Goal: Answer question/provide support

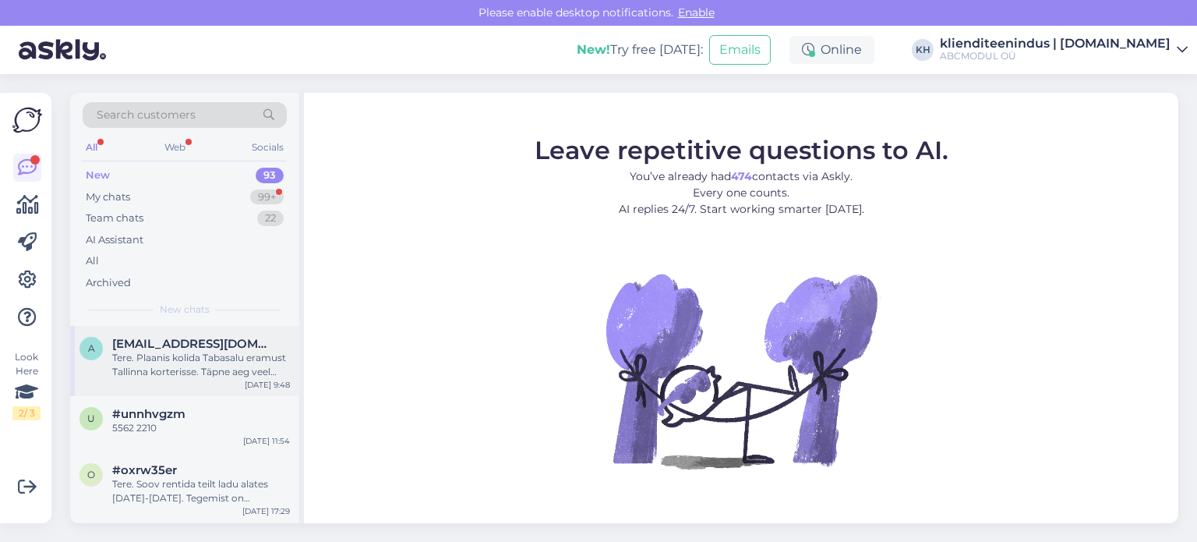
click at [232, 354] on div "Tere. Plaanis kolida Tabasalu eramust Tallinna korterisse. Täpne aeg veel selgu…" at bounding box center [201, 365] width 178 height 28
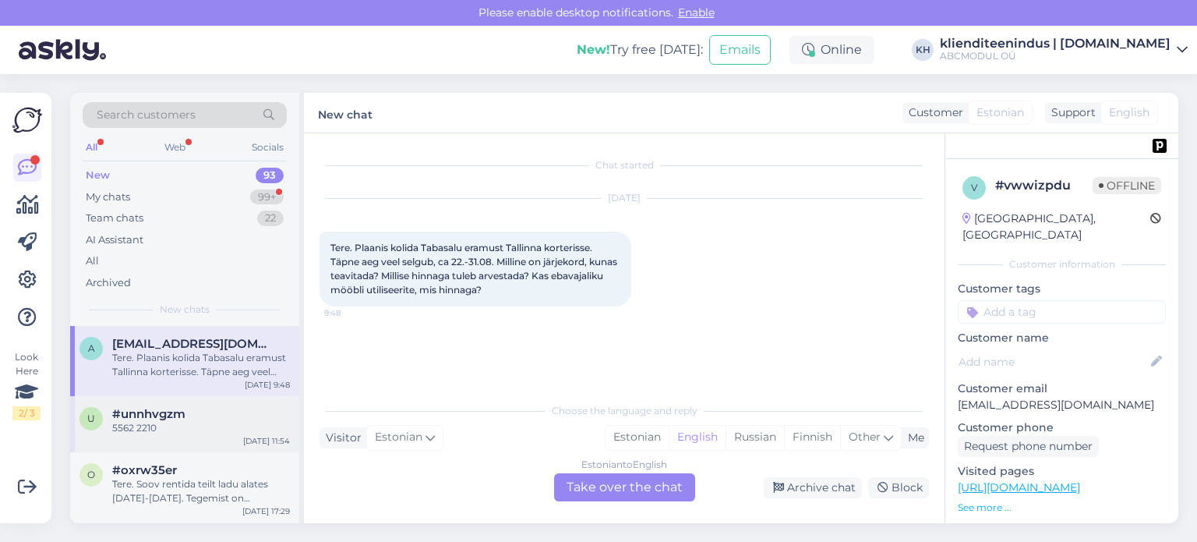
click at [227, 396] on div "u #unnhvgzm 5562 [DATE] 11:54" at bounding box center [184, 424] width 229 height 56
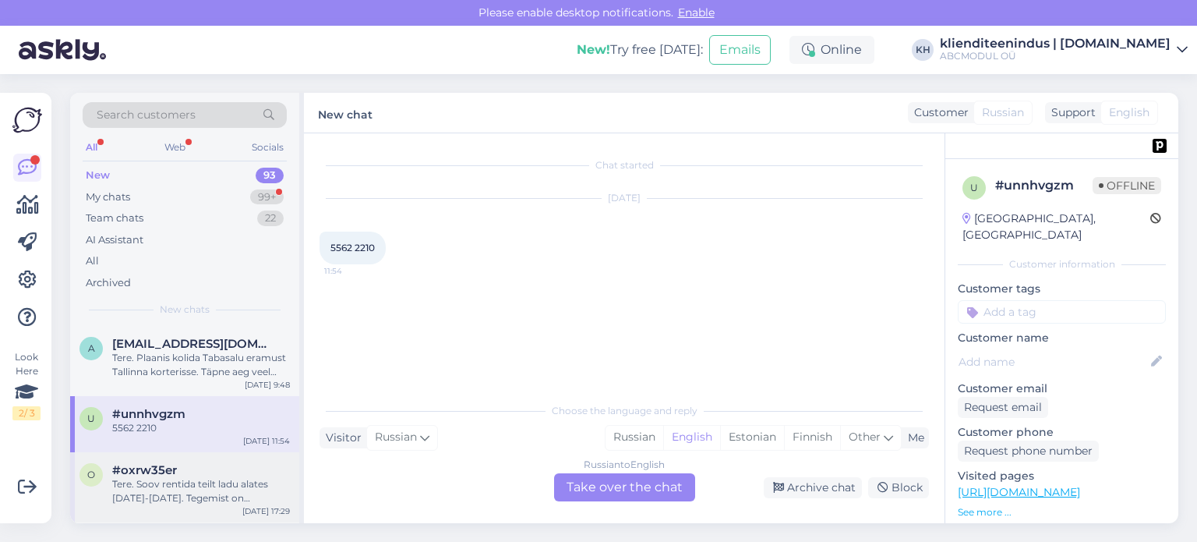
click at [210, 470] on div "#oxrw35er" at bounding box center [201, 470] width 178 height 14
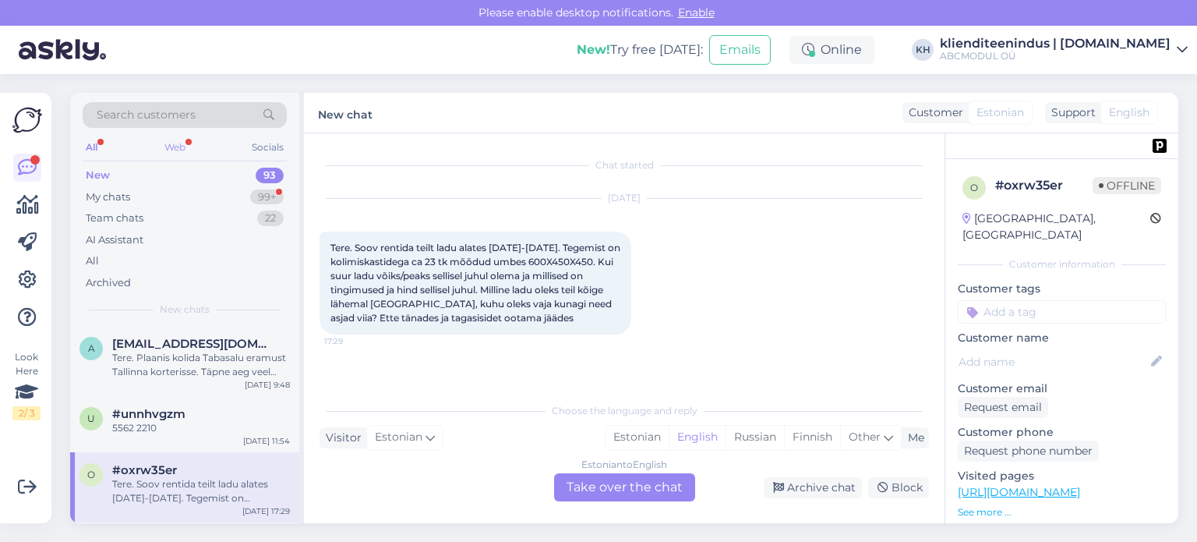
click at [167, 144] on div "Web" at bounding box center [174, 147] width 27 height 20
click at [154, 179] on div "New 34" at bounding box center [185, 175] width 204 height 22
click at [136, 200] on div "My chats 99+" at bounding box center [185, 197] width 204 height 22
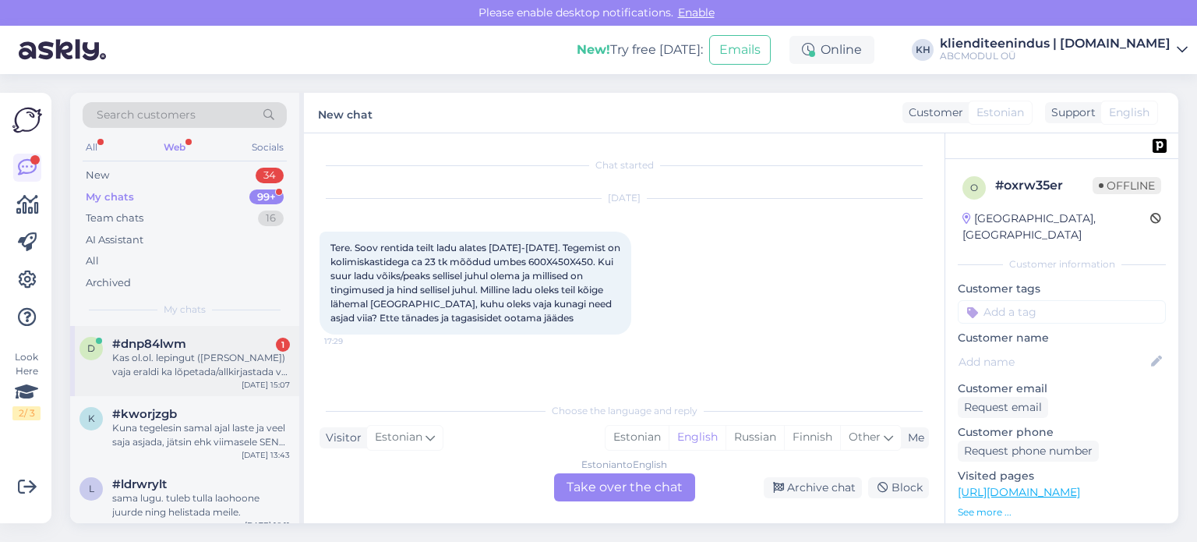
click at [203, 364] on div "Kas ol.ol. lepingut ([PERSON_NAME]) vaja eraldi ka lõpetada/allkirjastada või p…" at bounding box center [201, 365] width 178 height 28
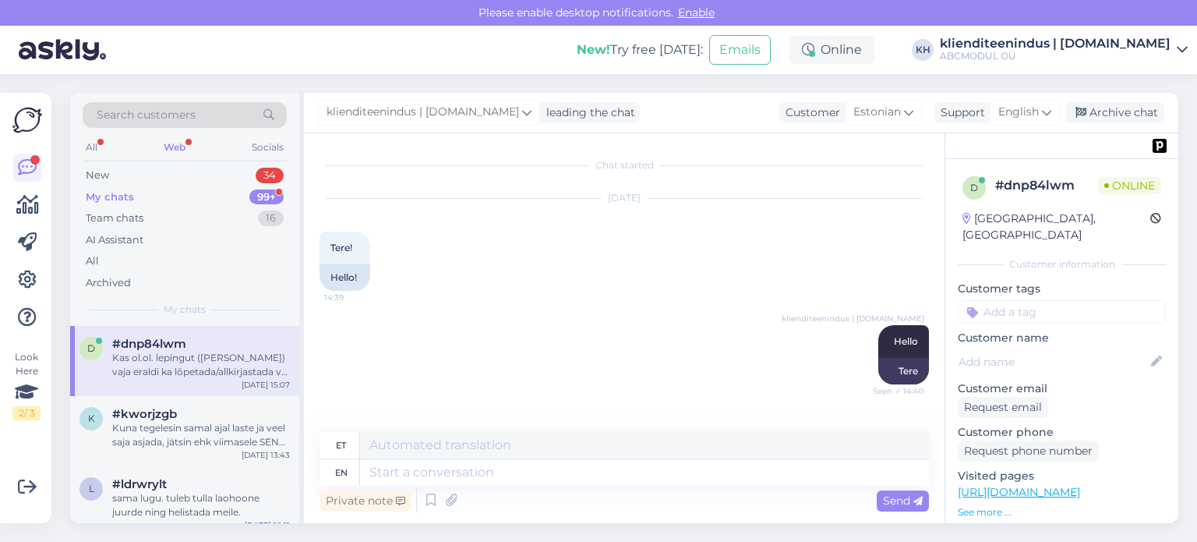
scroll to position [1180, 0]
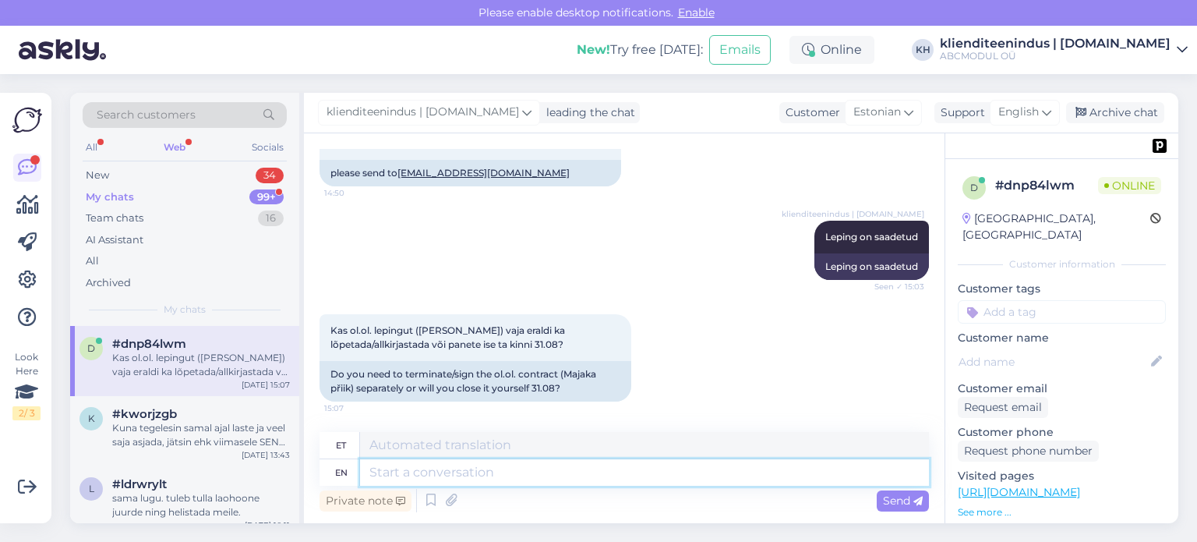
click at [477, 480] on textarea at bounding box center [644, 472] width 569 height 27
type textarea "v"
type textarea "М"
type textarea "Ma"
type textarea "Ema"
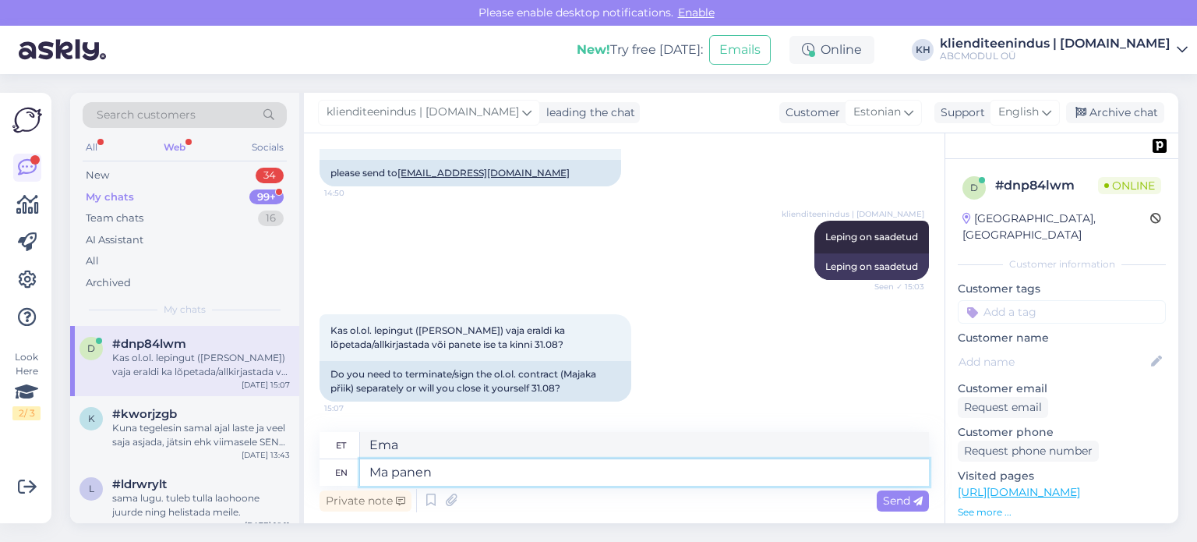
type textarea "Ma panen"
type textarea "Ma [PERSON_NAME]"
type textarea "Ma [PERSON_NAME] 3"
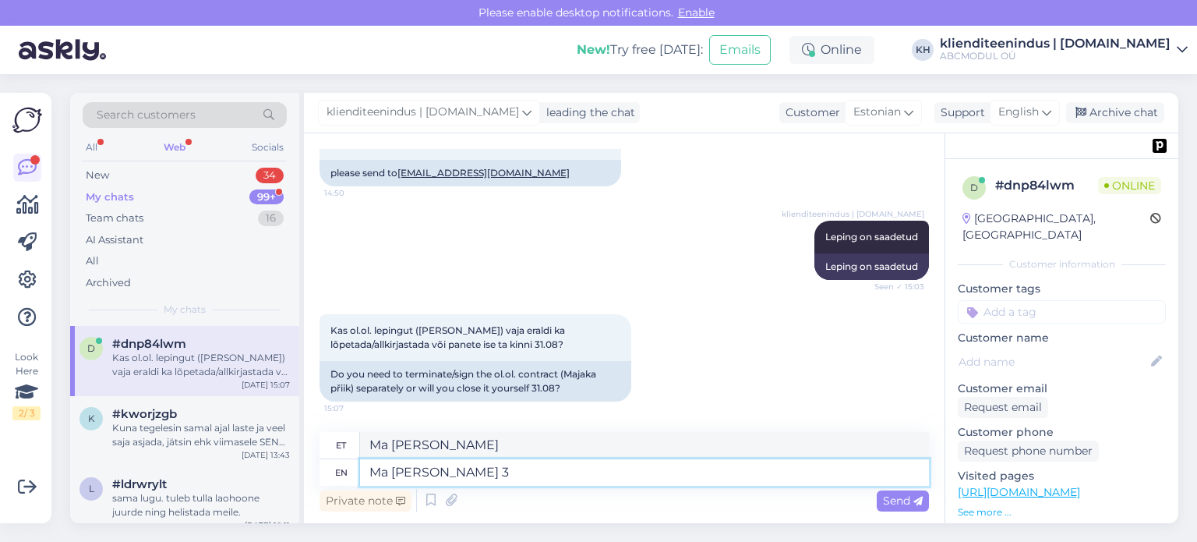
type textarea "Ma [PERSON_NAME] 3"
type textarea "Ma [PERSON_NAME] 31/08"
click at [520, 472] on textarea "Ma [PERSON_NAME] 31/08" at bounding box center [644, 472] width 569 height 27
type textarea "Ma [PERSON_NAME] 31/08 ise"
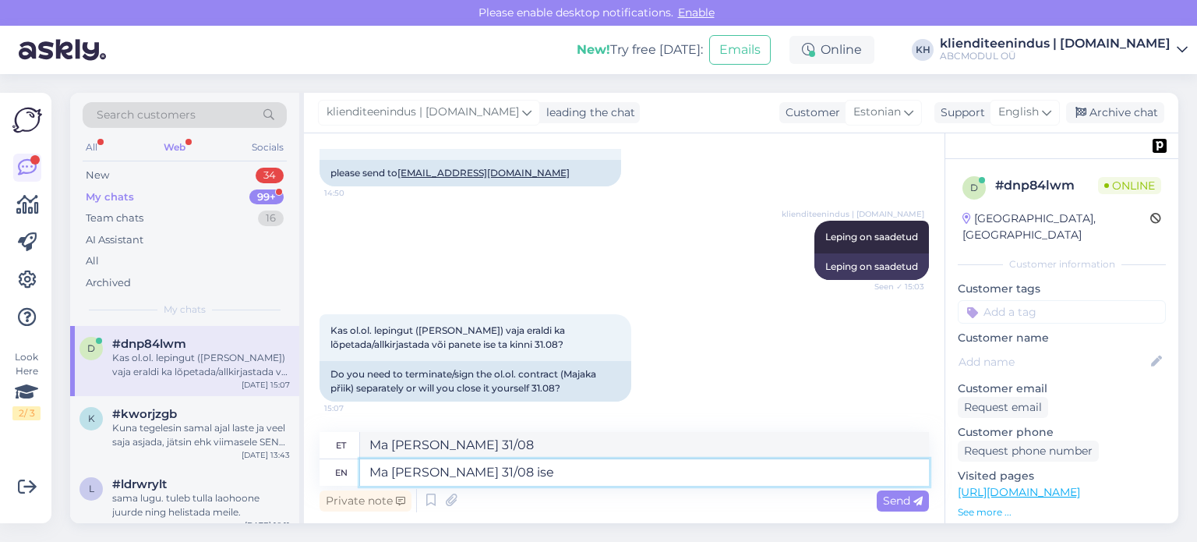
type textarea "Ma [PERSON_NAME] 31/08 ise"
type textarea "Ma [PERSON_NAME] 31/08 ise."
type textarea "Ma [PERSON_NAME] 31.08. ise."
type textarea "Ma [PERSON_NAME] 31/08 ise. Ei"
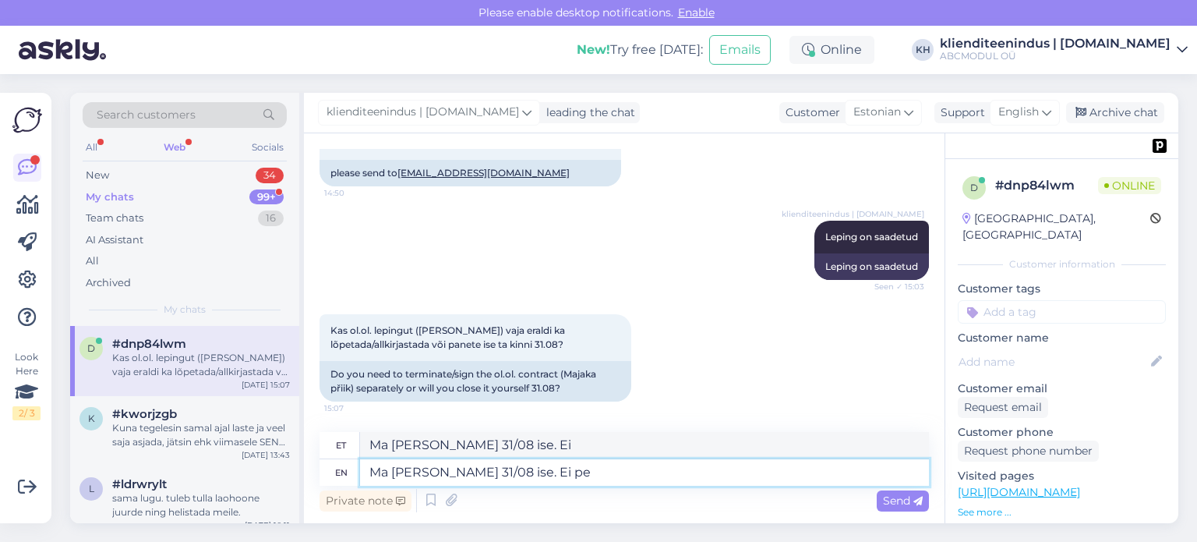
type textarea "Ma [PERSON_NAME] 31/08 ise. Ei pea"
type textarea "Ma [PERSON_NAME] 31/08 ise. Ei herne"
type textarea "Ma [PERSON_NAME] 31/08 ise. Ei pea mitte"
type textarea "Ma [PERSON_NAME] 31/08 ise. Ei pea mitte midag"
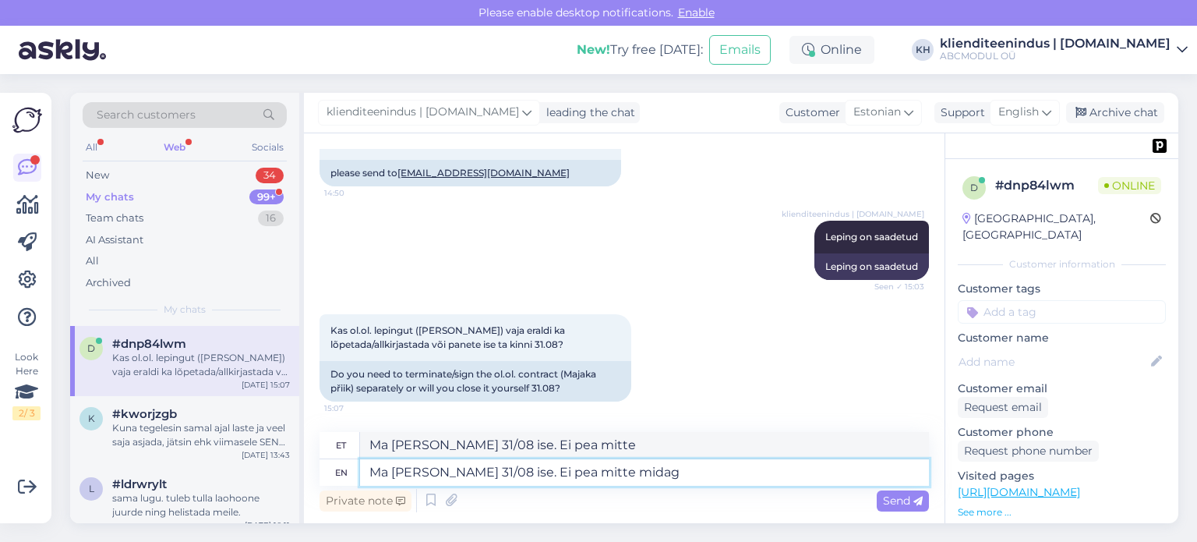
type textarea "Ma [PERSON_NAME] 31/08 ise. Ei pea mitte mida"
type textarea "Ma [PERSON_NAME] 31/08 ise. Ei pea mitte midagi"
type textarea "Ma [PERSON_NAME] 31/08 ise. Ei pea mitte midagi [PERSON_NAME]"
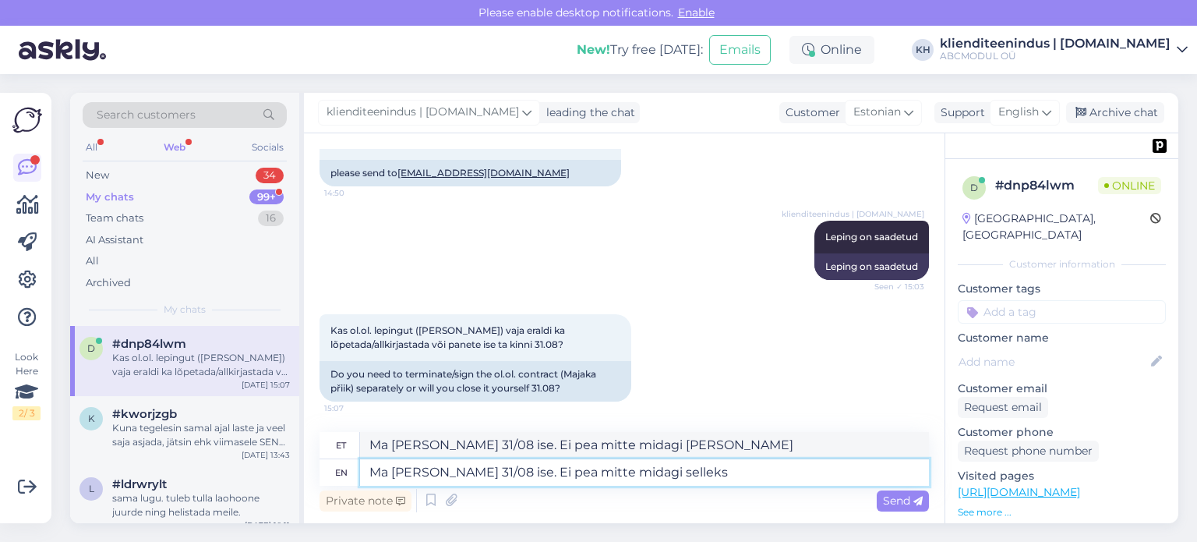
type textarea "Ma [PERSON_NAME] 31/08 ise. Ei pea mitte midagi selleks e"
type textarea "Ma [PERSON_NAME] 31/08 ise. Ei pea mitte midagi ette"
type textarea "Ma [PERSON_NAME] 31/08 ise. Ei pea mitte midagi selleks eraldi a"
type textarea "Ma [PERSON_NAME] 31/08 ise. Ei pea mitte midagi eraldi"
type textarea "Ma [PERSON_NAME] 31/08 ise. Ei pea mitte midagi selleks eraldi alkkirjast"
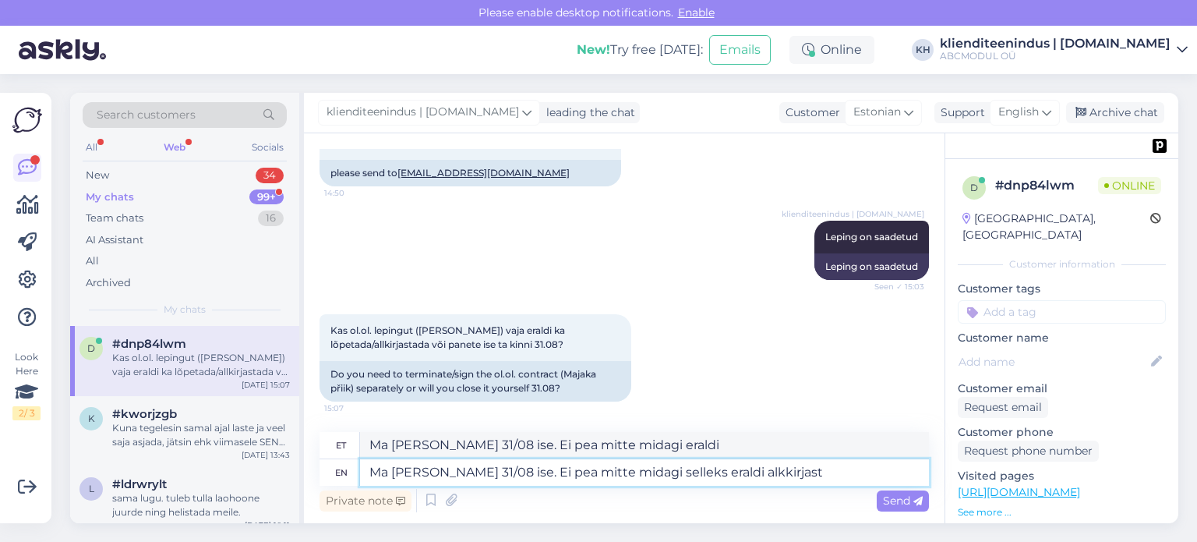
type textarea "Ma [PERSON_NAME] 31/08 ise. Ei pea mitte midagi selleks eraldi alkkirjast"
type textarea "Ma [PERSON_NAME] 31/08 ise. Ei pea mitte midagi selleks eraldi alkkirjastda"
type textarea "Ma [PERSON_NAME] 31/08 ise. Ei pea mitte midagi selleks eraldi allkirjastada"
type textarea "Ma [PERSON_NAME] 31/08 ise. Ei pea mitte midagi ette sõlmida"
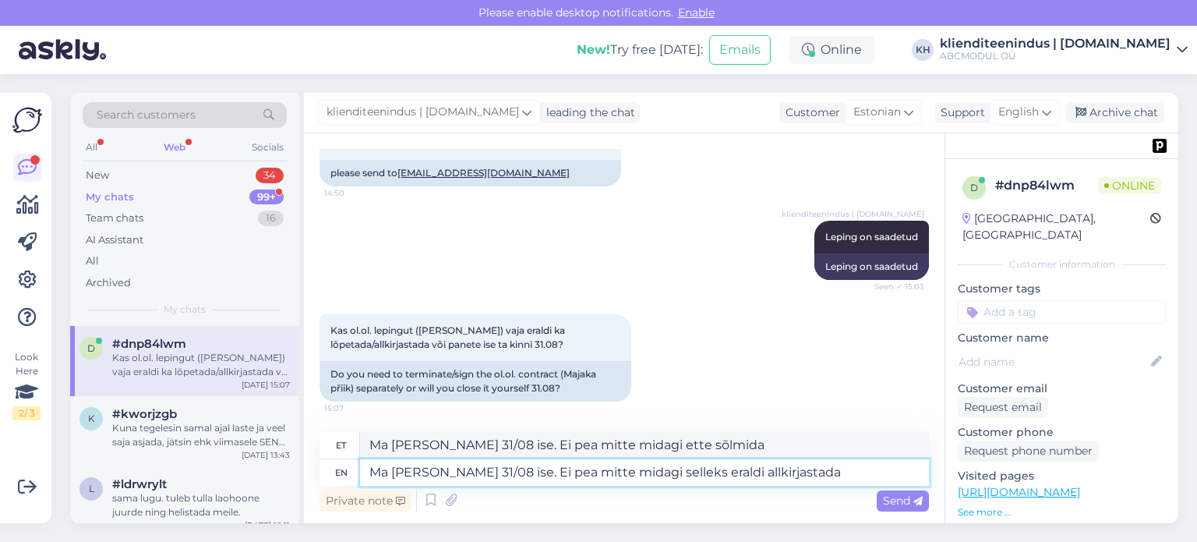
click at [827, 476] on textarea "Ma [PERSON_NAME] 31/08 ise. Ei pea mitte midagi selleks eraldi allkirjastada" at bounding box center [644, 472] width 569 height 27
type textarea "Ma [PERSON_NAME] 31/08 ise. Ei pea mitte midagi selleks eraldi allkirjastada."
type textarea "Ma [PERSON_NAME] 31/08 ise. Ei pea mitte midagi ette sõlmida."
click at [836, 478] on textarea "Ma [PERSON_NAME] 31/08 ise. Ei pea mitte midagi selleks eraldi allkirjastada." at bounding box center [644, 472] width 569 height 27
type textarea "Ma [PERSON_NAME] 31/08 ise. Ei pea mitte midagi selleks eraldi allkirjastada."
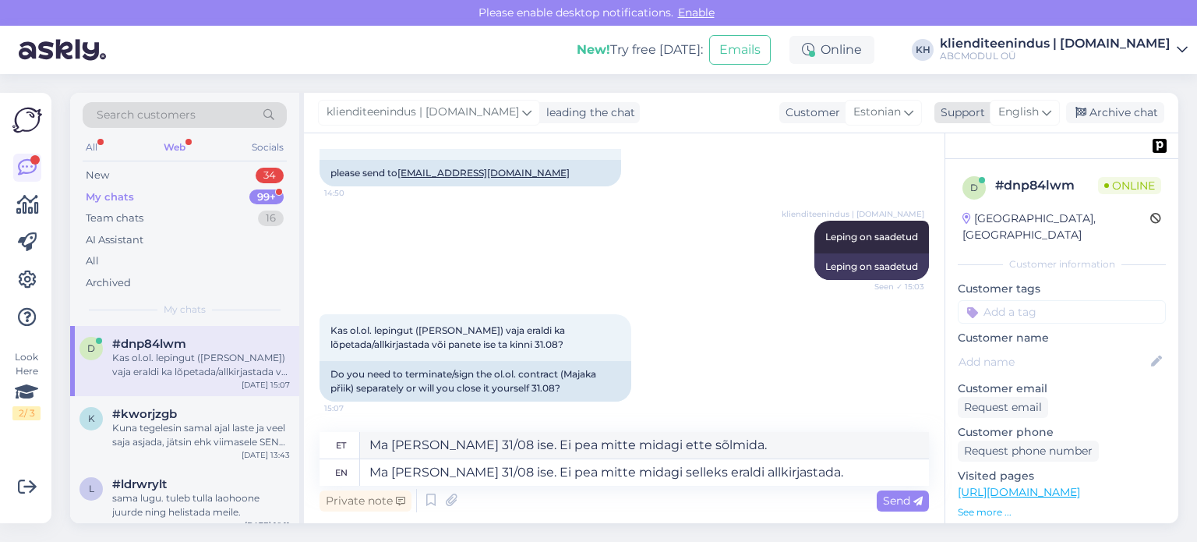
click at [1006, 109] on span "English" at bounding box center [1019, 112] width 41 height 17
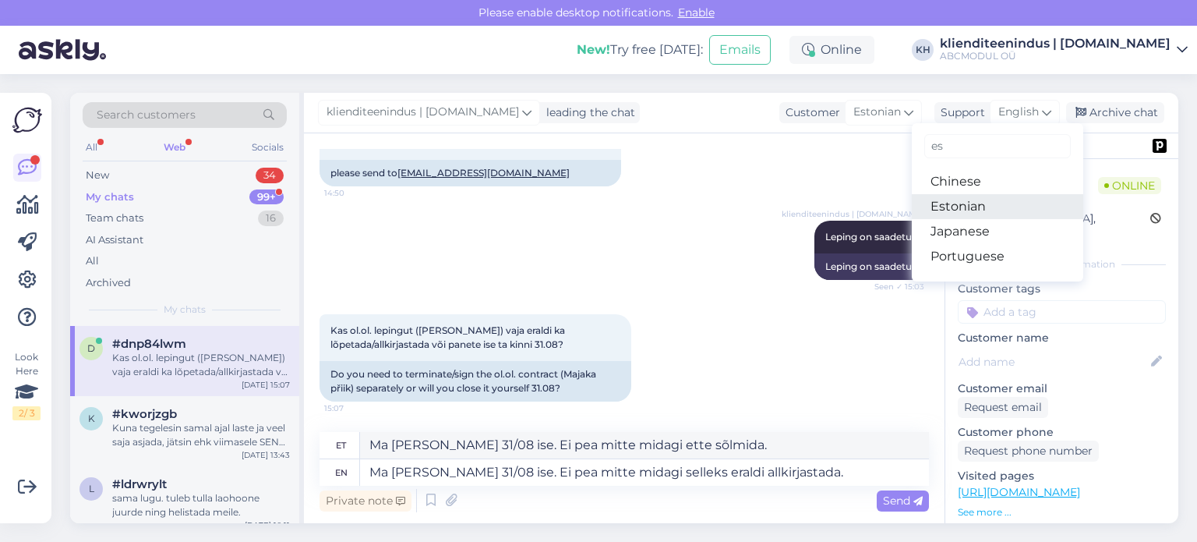
type input "es"
click at [983, 208] on link "Estonian" at bounding box center [997, 206] width 171 height 25
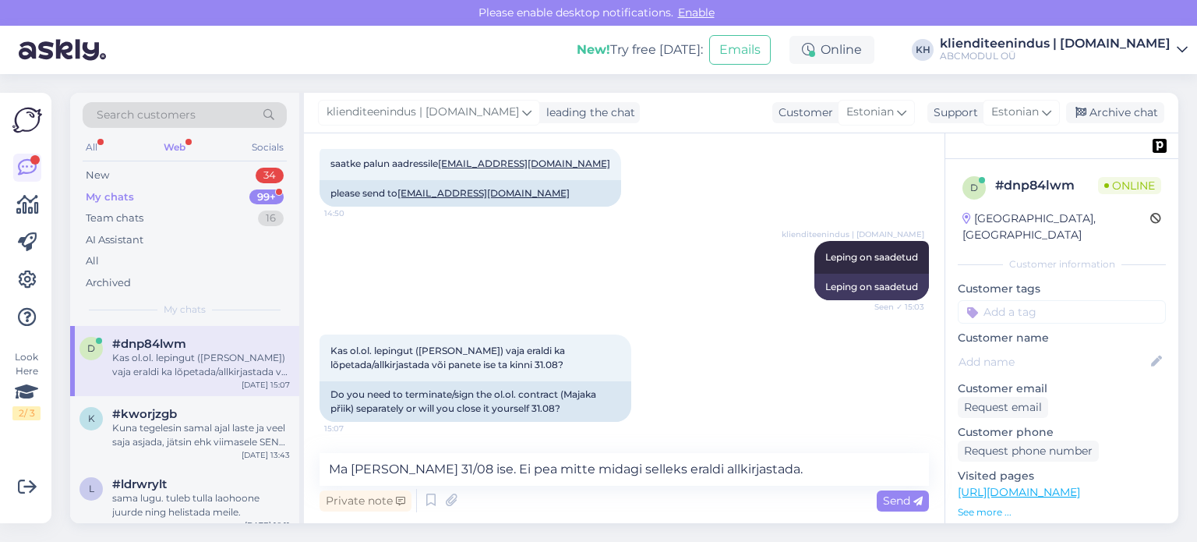
scroll to position [1160, 0]
click at [761, 466] on textarea "Ma [PERSON_NAME] 31/08 ise. Ei pea mitte midagi selleks eraldi allkirjastada." at bounding box center [625, 469] width 610 height 33
drag, startPoint x: 801, startPoint y: 471, endPoint x: 323, endPoint y: 481, distance: 478.7
click at [300, 487] on div "Search customers All Web Socials New 34 My chats 99+ Team chats 16 AI Assistant…" at bounding box center [624, 308] width 1109 height 430
paste textarea "31.08 ise kinni. Selleks ei pea midagi eraldi allkirjastam"
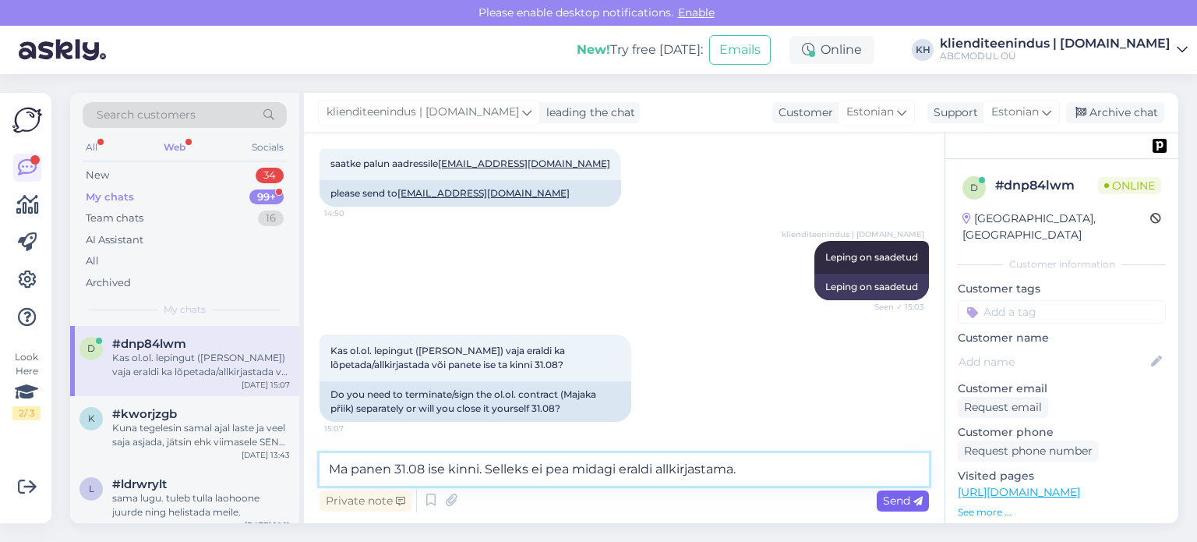
type textarea "Ma panen 31.08 ise kinni. Selleks ei pea midagi eraldi allkirjastama."
click at [891, 501] on span "Send" at bounding box center [903, 500] width 40 height 14
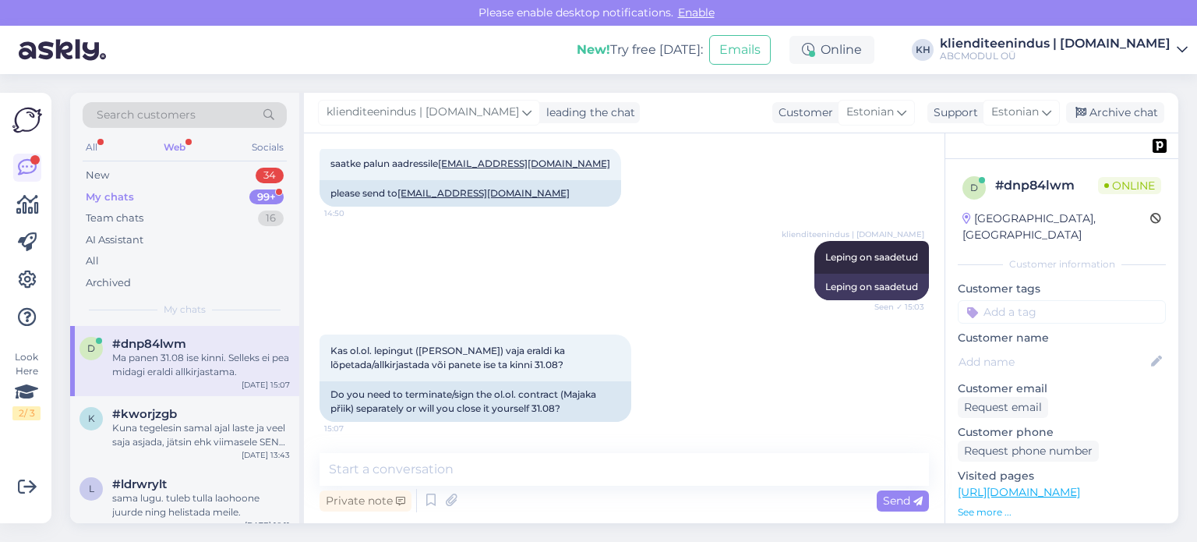
scroll to position [1241, 0]
